Goal: Information Seeking & Learning: Learn about a topic

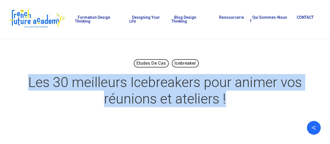
drag, startPoint x: 31, startPoint y: 81, endPoint x: 229, endPoint y: 101, distance: 198.7
click at [229, 101] on h1 "Les 30 meilleurs Icebreakers pour animer vos réunions et ateliers !" at bounding box center [164, 91] width 275 height 44
copy h1 "Les 30 meilleurs Icebreakers pour animer vos réunions et ateliers !"
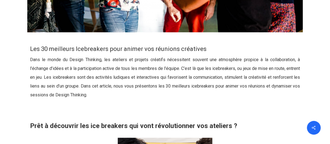
scroll to position [272, 0]
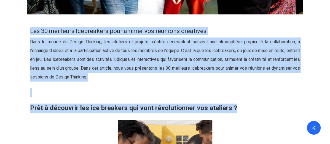
drag, startPoint x: 31, startPoint y: 31, endPoint x: 237, endPoint y: 105, distance: 219.3
click at [237, 105] on div "Les 30 meilleurs Icebreakers pour animer vos réunions créatives Dans le monde d…" at bounding box center [165, 70] width 270 height 86
copy div "Les 30 meilleurs Icebreakers pour animer vos réunions créatives Dans le monde d…"
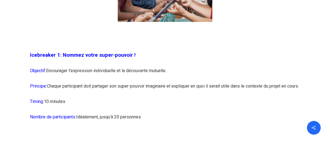
scroll to position [472, 0]
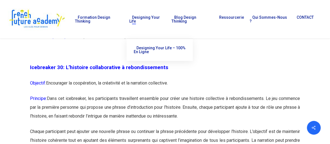
scroll to position [5365, 0]
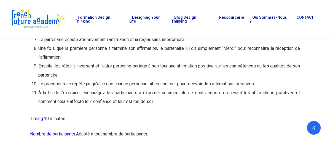
drag, startPoint x: 30, startPoint y: 36, endPoint x: 164, endPoint y: 136, distance: 166.3
copy div "Icebreaker 1: Nommez votre super-pouvoir ! Objectif: Encourager l’expression in…"
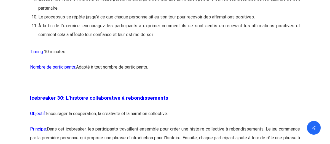
scroll to position [5441, 0]
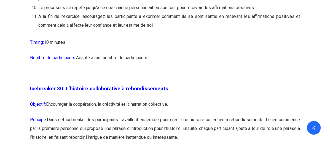
click at [205, 100] on p "Icebreaker 30: L’histoire collaborative à rebondissements" at bounding box center [165, 92] width 270 height 16
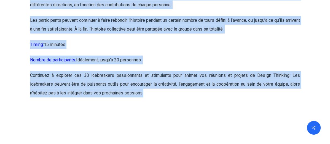
scroll to position [5623, 0]
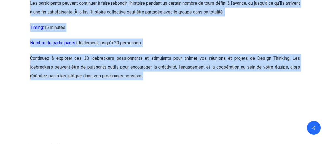
drag, startPoint x: 31, startPoint y: 77, endPoint x: 157, endPoint y: 97, distance: 127.7
copy div "Nombre de participants: Adapté à tout nombre de participants. Icebreaker 30: L’…"
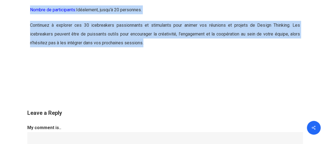
scroll to position [5667, 0]
